Goal: Task Accomplishment & Management: Complete application form

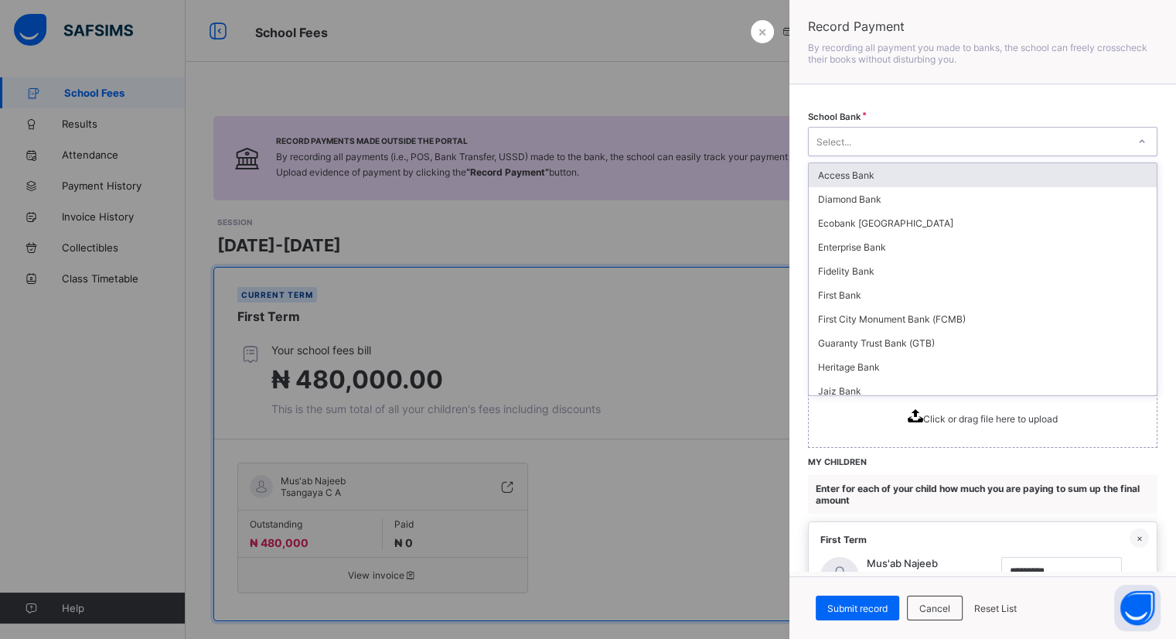
click at [1078, 151] on div "Select..." at bounding box center [968, 142] width 318 height 22
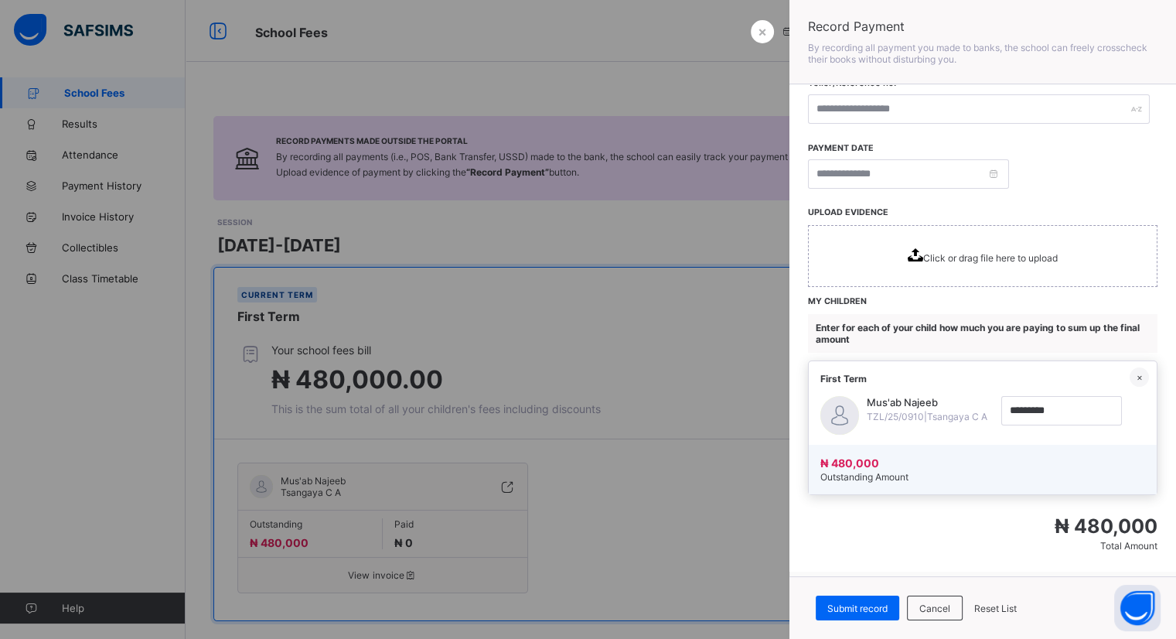
scroll to position [160, 0]
click at [912, 249] on icon at bounding box center [915, 255] width 15 height 13
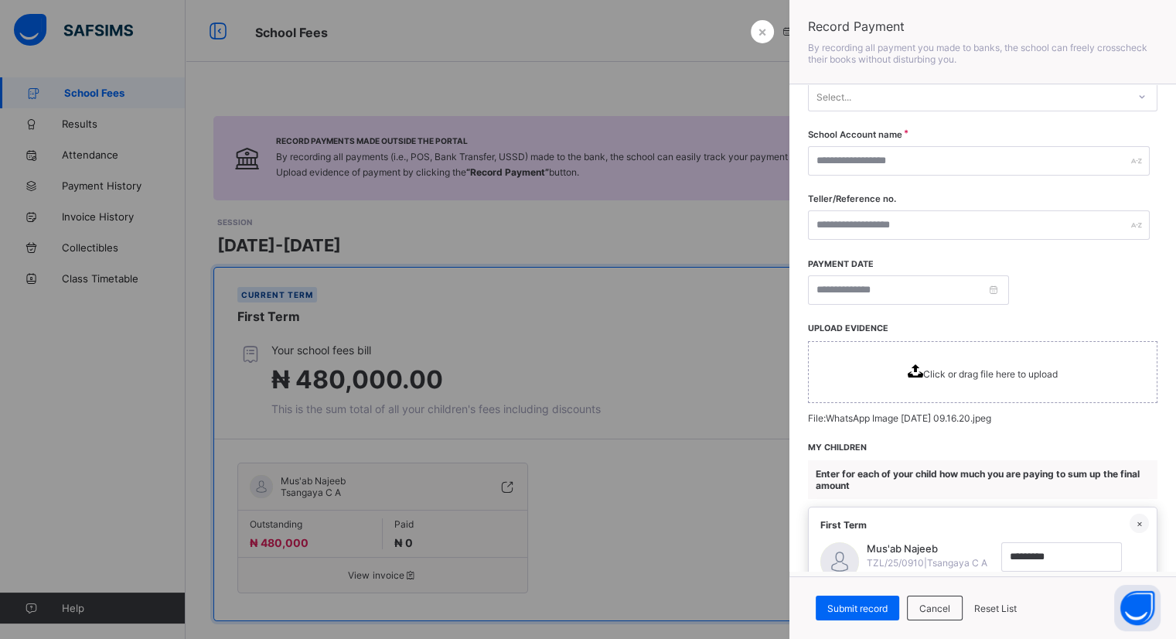
scroll to position [44, 0]
click at [910, 297] on input at bounding box center [908, 290] width 201 height 29
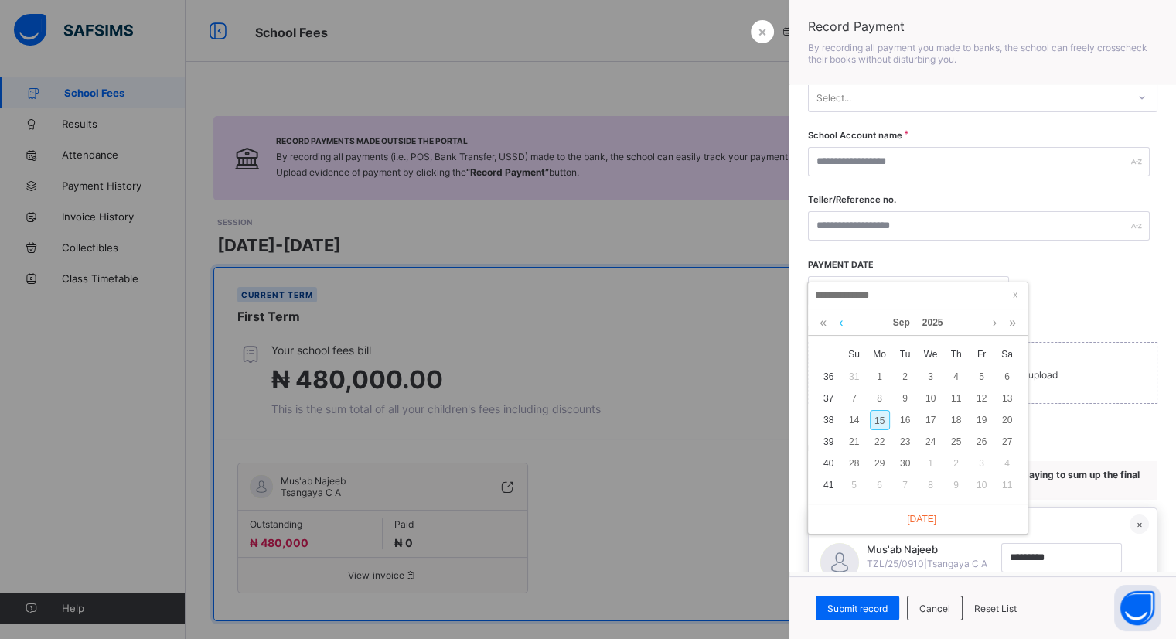
click at [841, 320] on link at bounding box center [841, 322] width 12 height 26
click at [930, 439] on div "20" at bounding box center [931, 441] width 20 height 20
type input "**********"
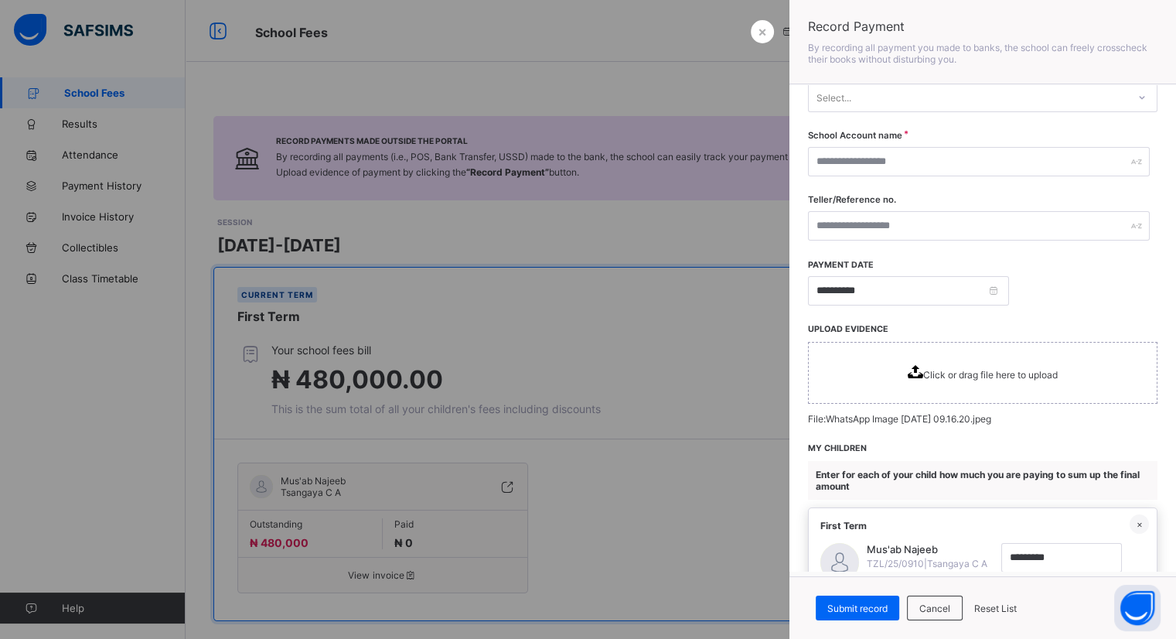
scroll to position [0, 0]
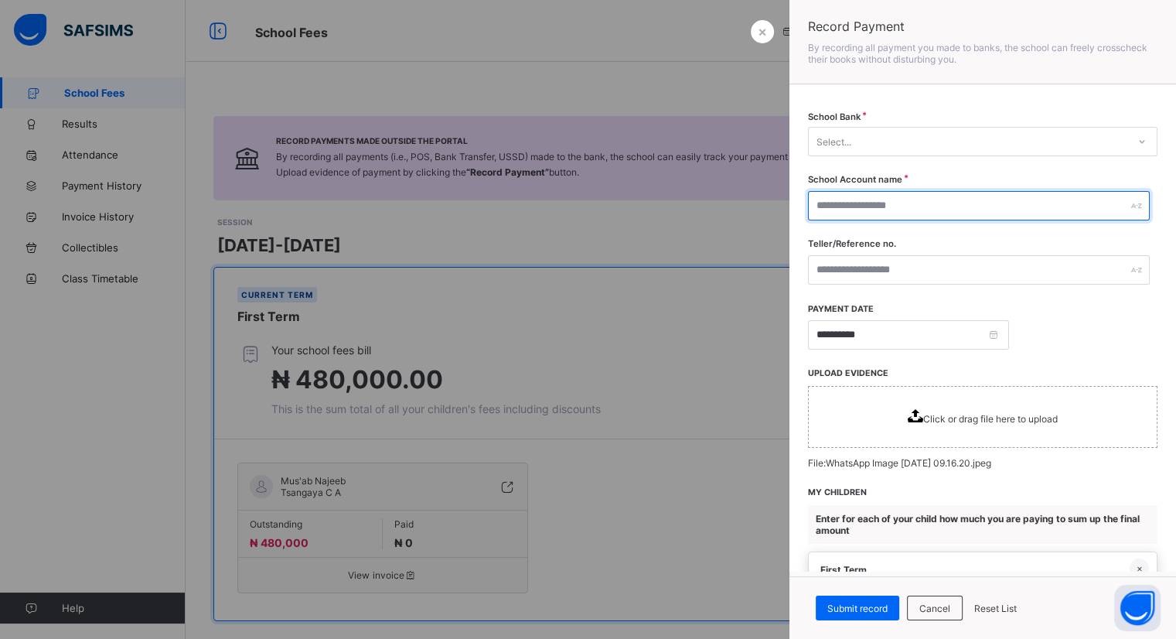
click at [877, 215] on input "text" at bounding box center [979, 205] width 342 height 29
type input "**********"
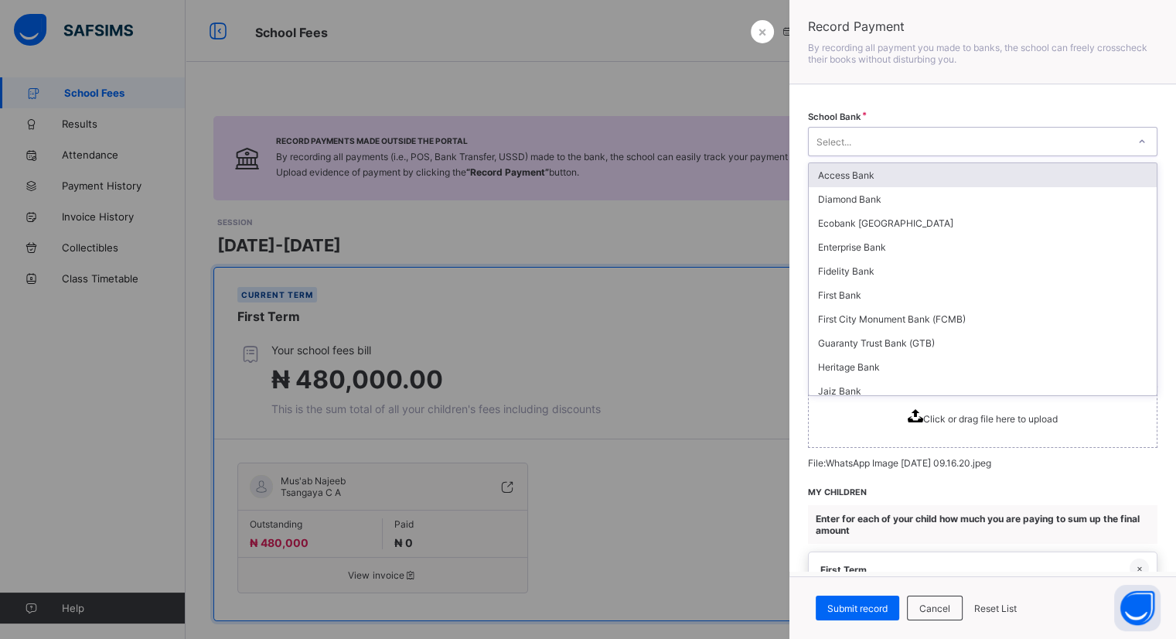
click at [843, 137] on div "Select..." at bounding box center [833, 141] width 35 height 29
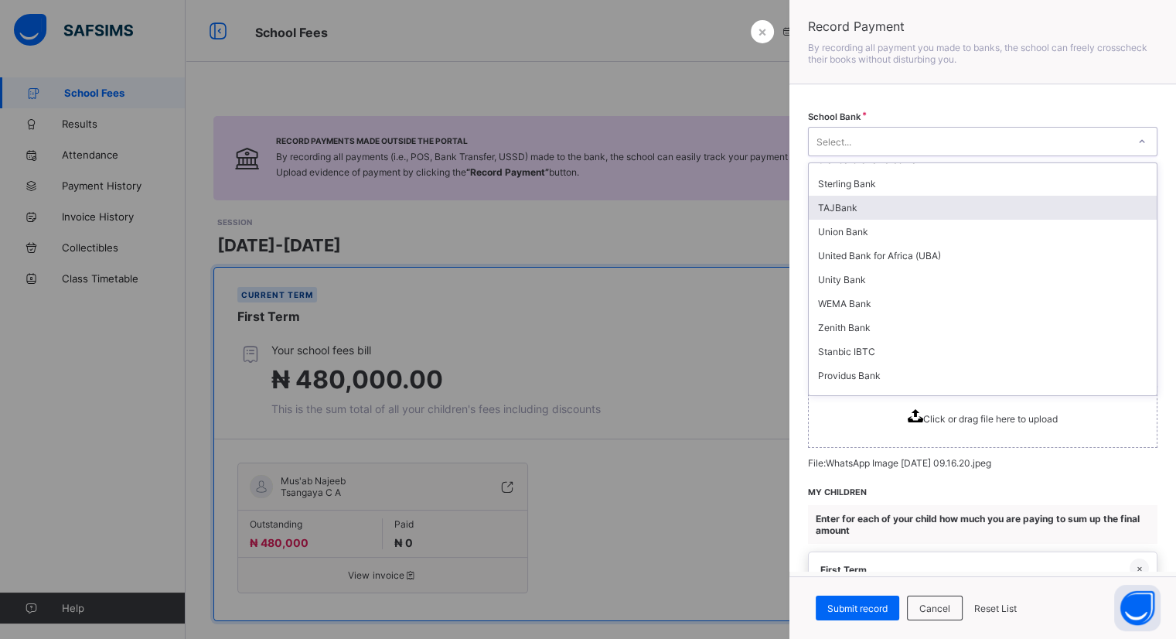
scroll to position [330, 0]
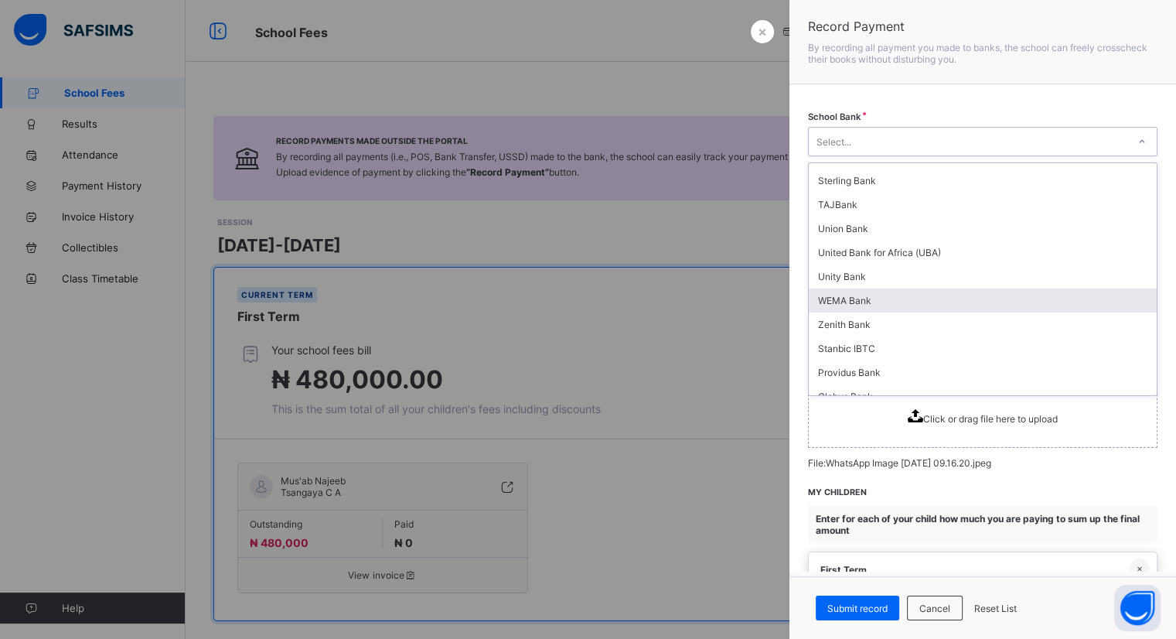
click at [874, 296] on div "WEMA Bank" at bounding box center [983, 300] width 348 height 24
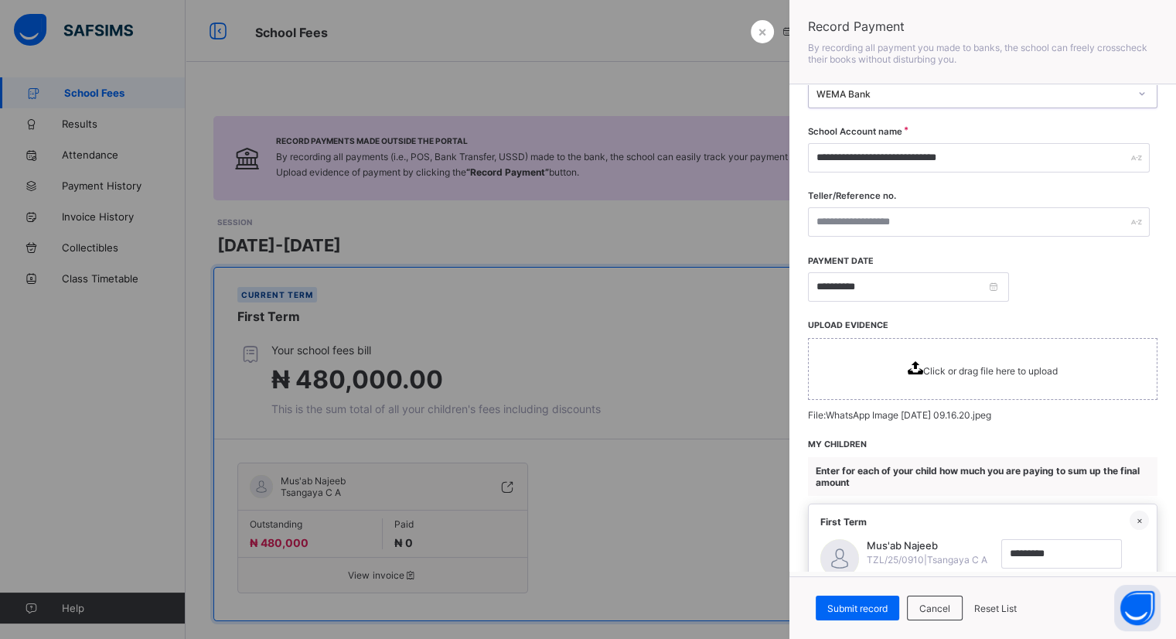
scroll to position [49, 0]
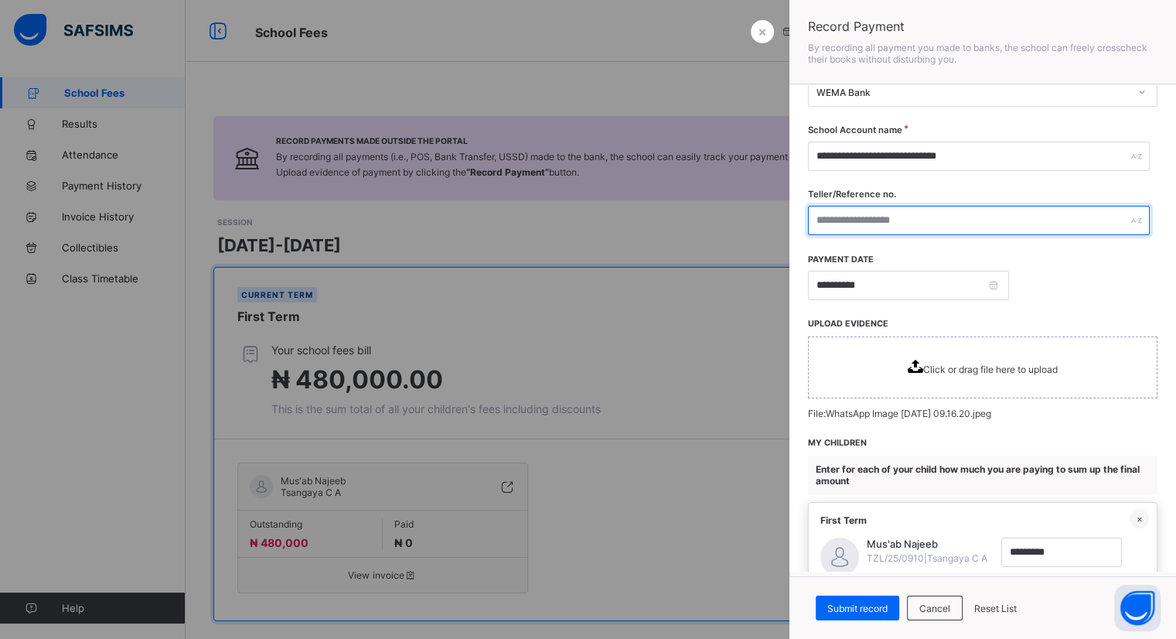
click at [865, 223] on input "text" at bounding box center [979, 220] width 342 height 29
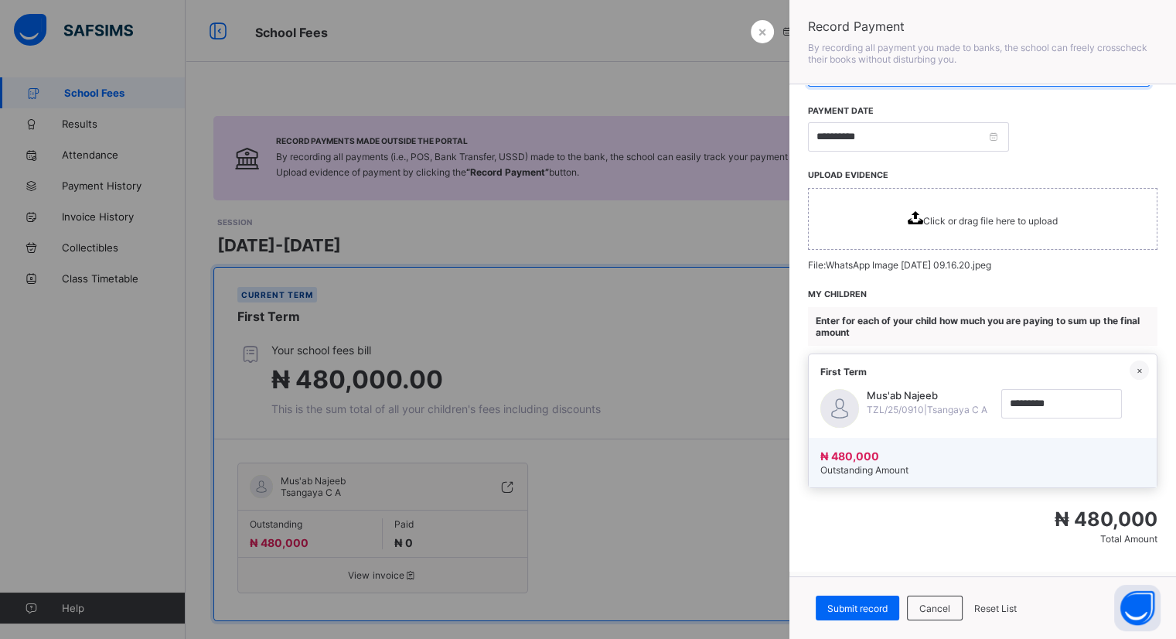
scroll to position [22, 0]
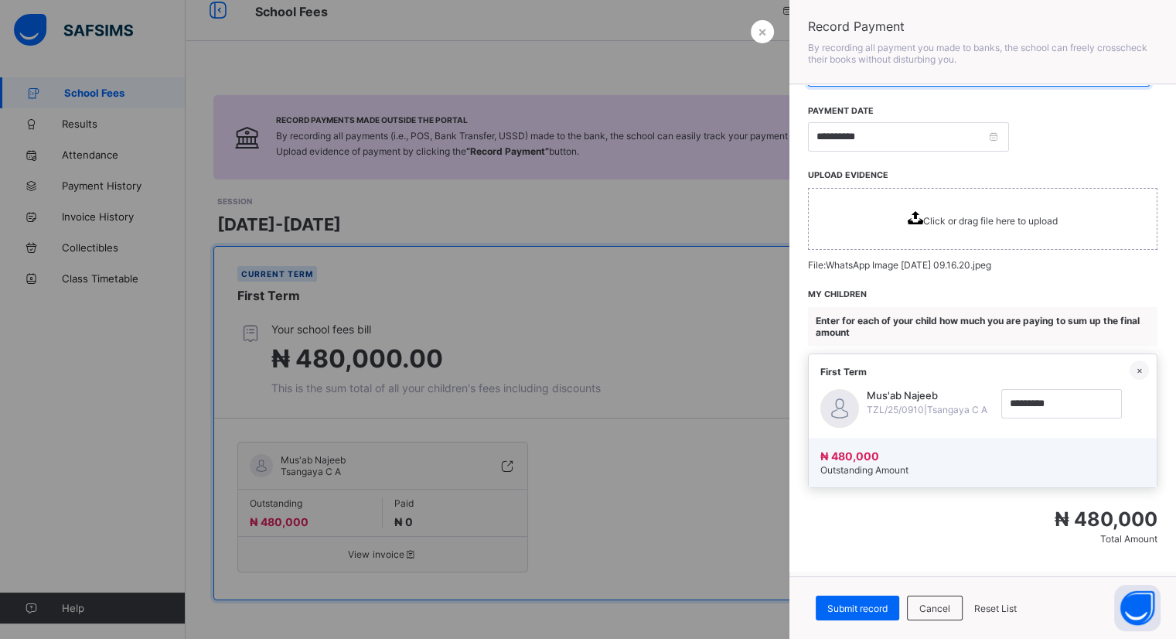
type input "**"
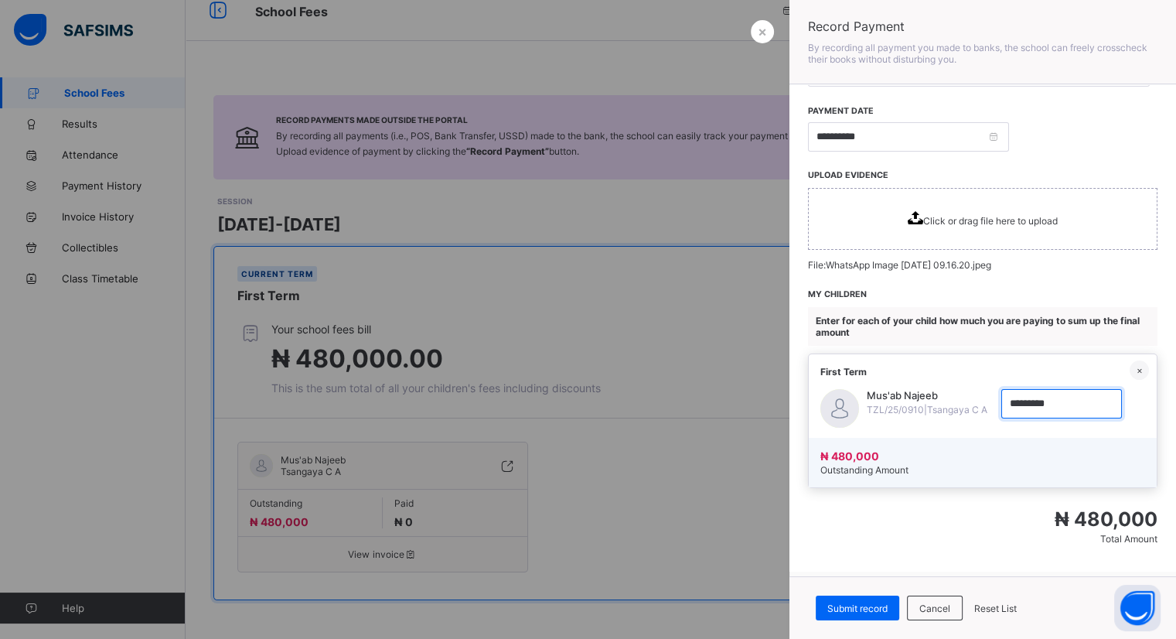
click at [1058, 393] on input "currency" at bounding box center [1061, 403] width 121 height 29
click at [1043, 368] on div "First Term" at bounding box center [983, 371] width 348 height 35
click at [1036, 396] on input "currency" at bounding box center [1061, 403] width 121 height 29
type input "*********"
click at [842, 604] on span "Submit record" at bounding box center [857, 608] width 60 height 12
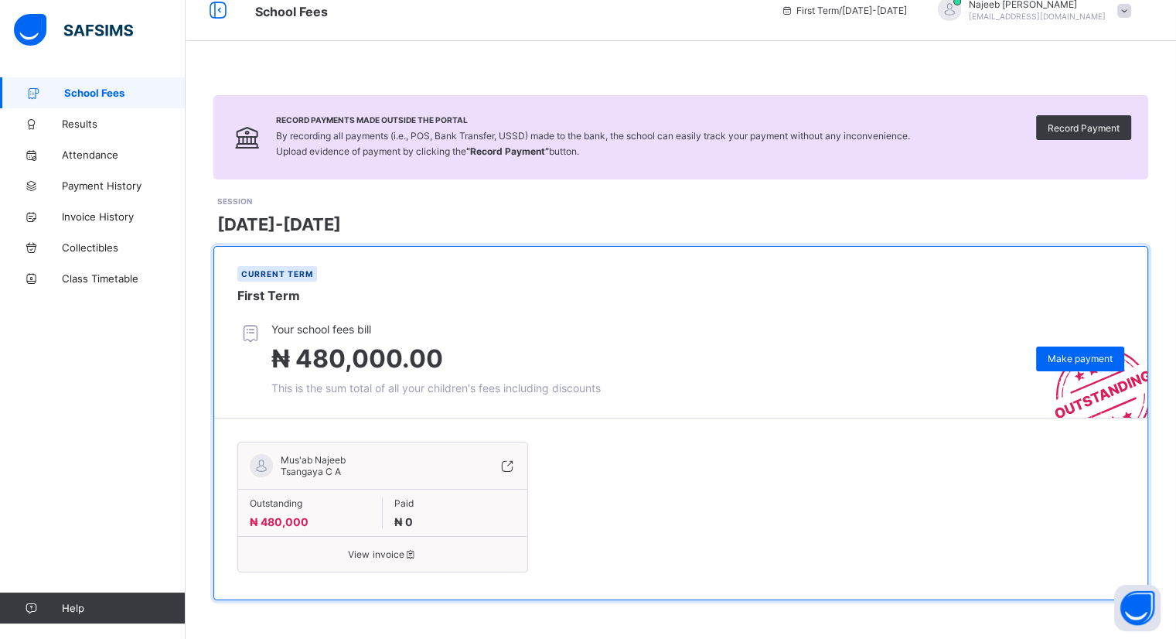
click at [383, 554] on span "View invoice" at bounding box center [383, 554] width 266 height 12
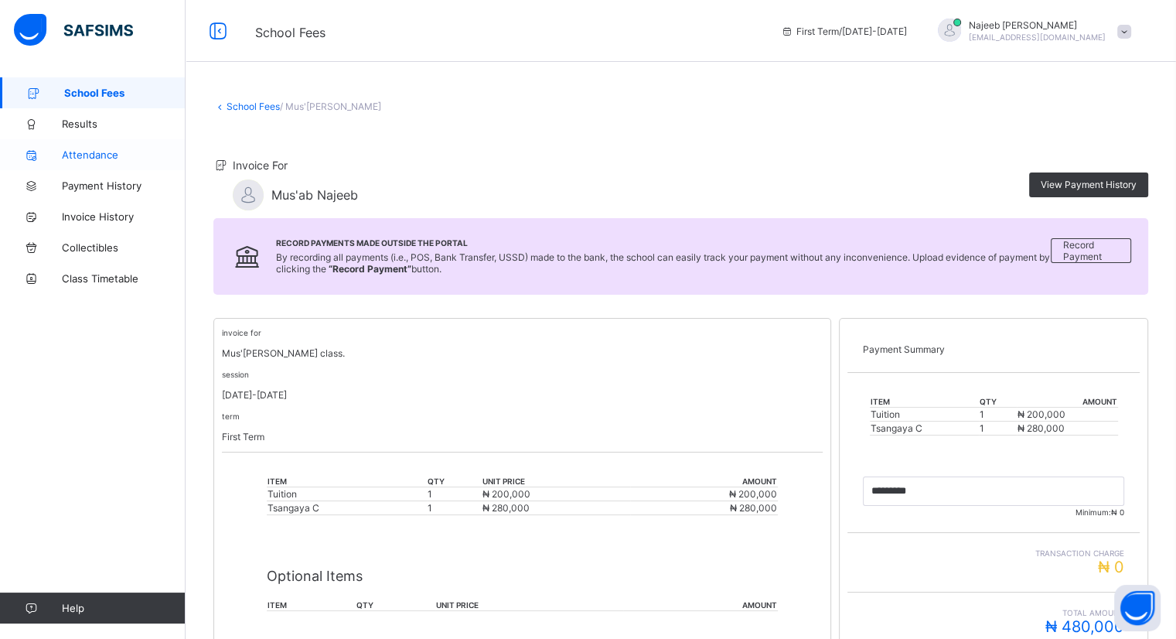
click at [77, 152] on span "Attendance" at bounding box center [124, 154] width 124 height 12
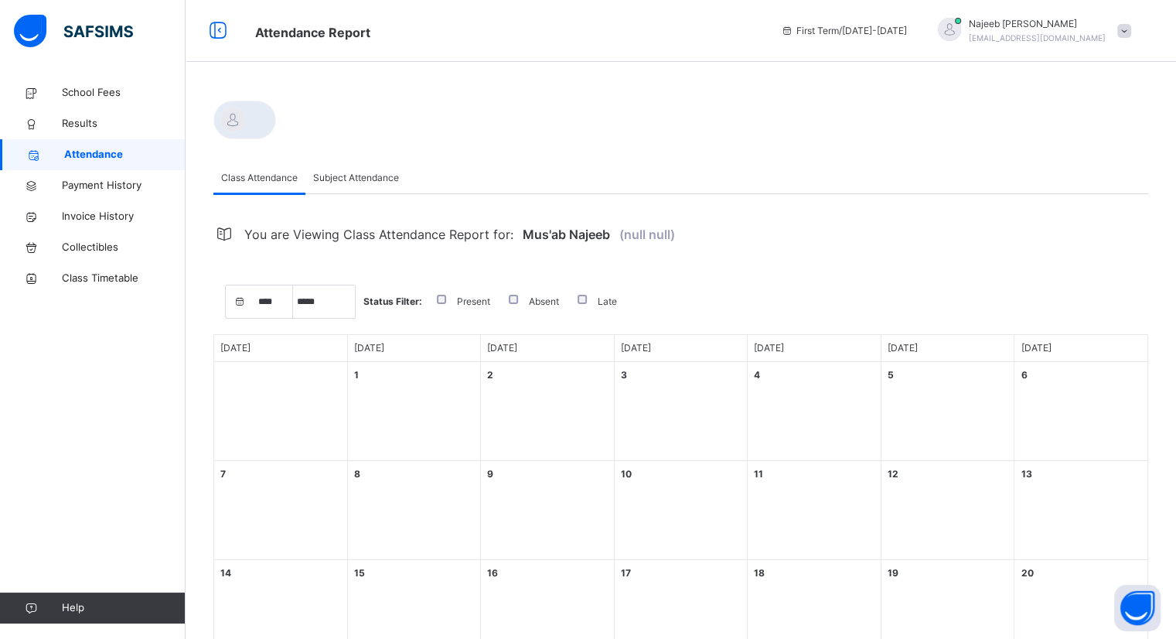
select select "****"
select select "*"
click at [86, 191] on span "Payment History" at bounding box center [124, 185] width 124 height 15
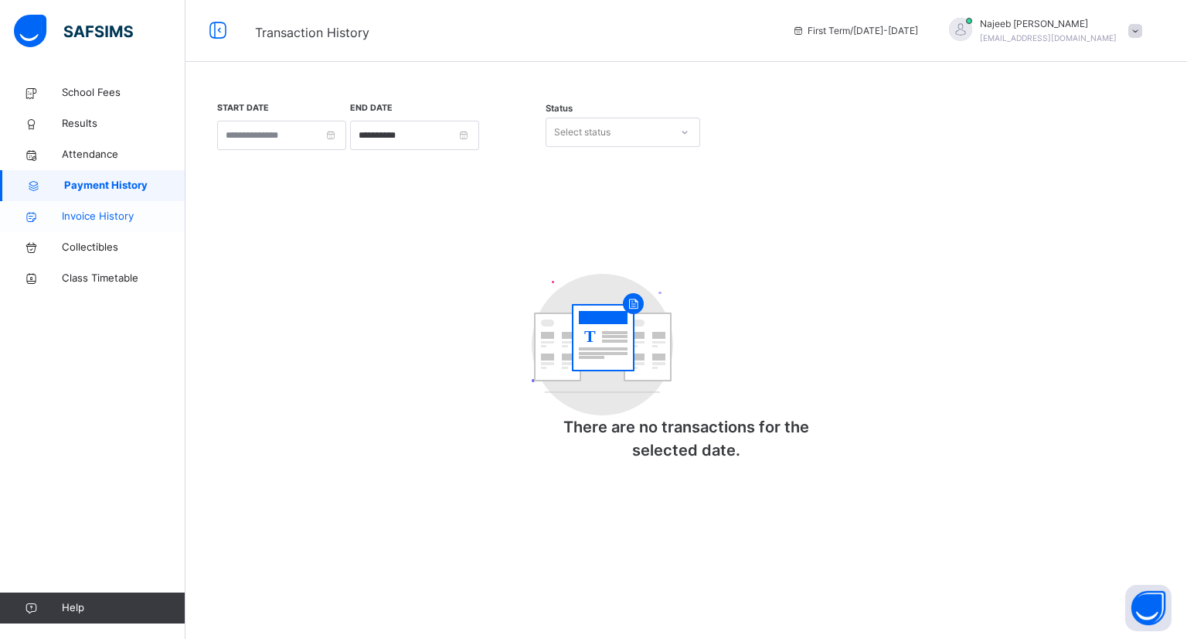
click at [85, 216] on span "Invoice History" at bounding box center [124, 216] width 124 height 15
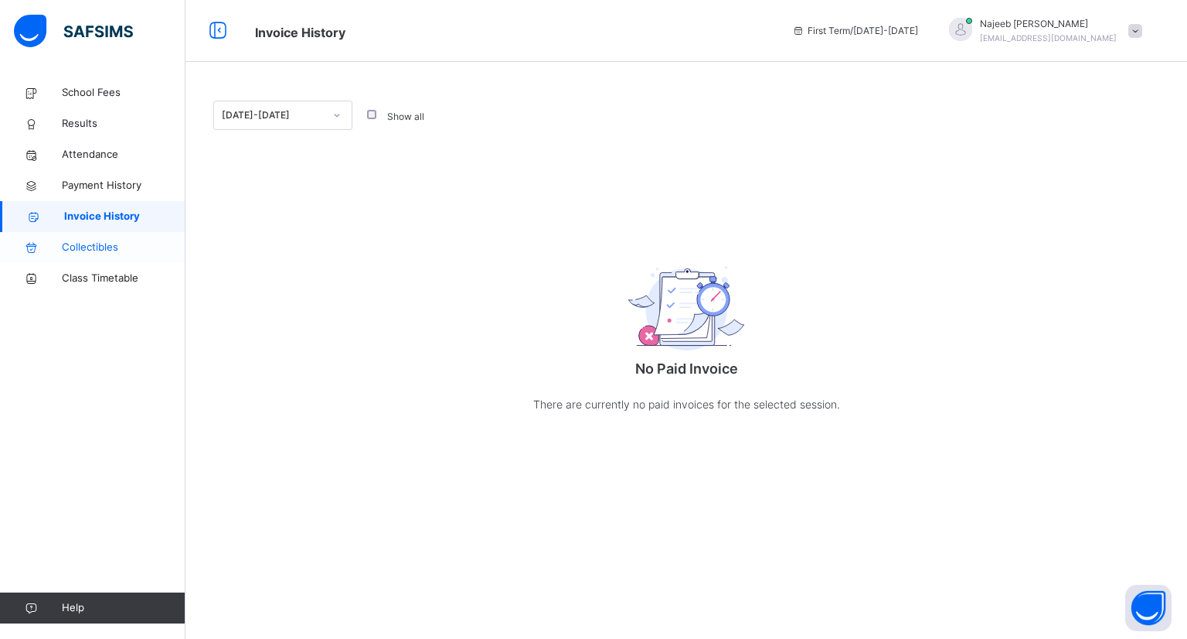
click at [86, 244] on span "Collectibles" at bounding box center [124, 247] width 124 height 15
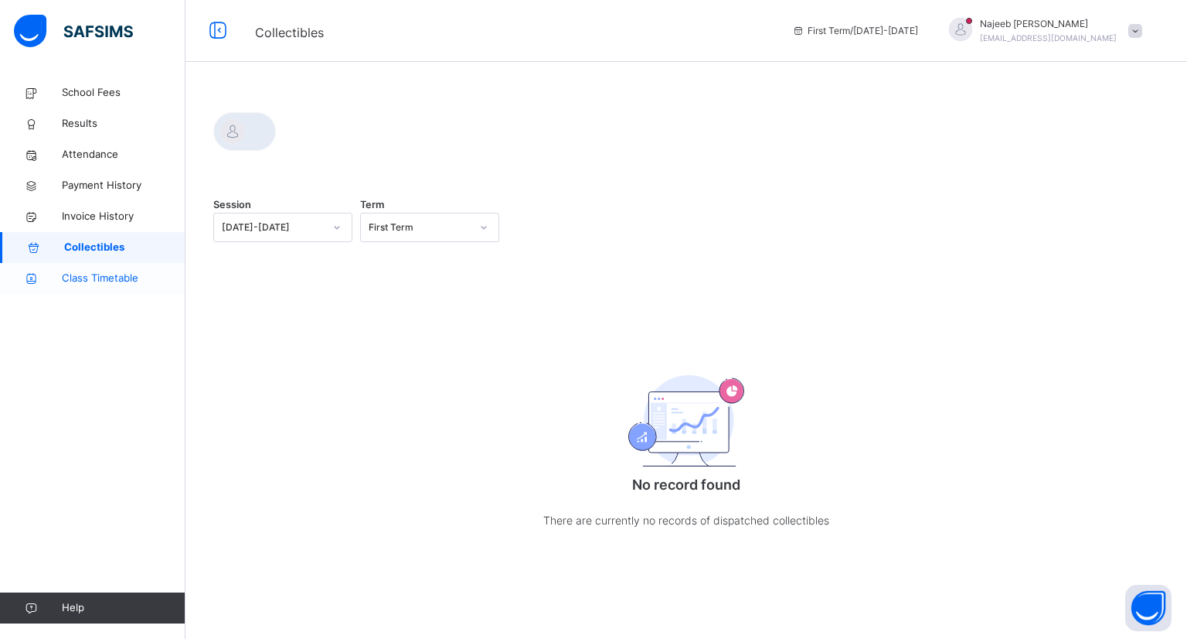
click at [88, 279] on span "Class Timetable" at bounding box center [124, 278] width 124 height 15
